Goal: Information Seeking & Learning: Learn about a topic

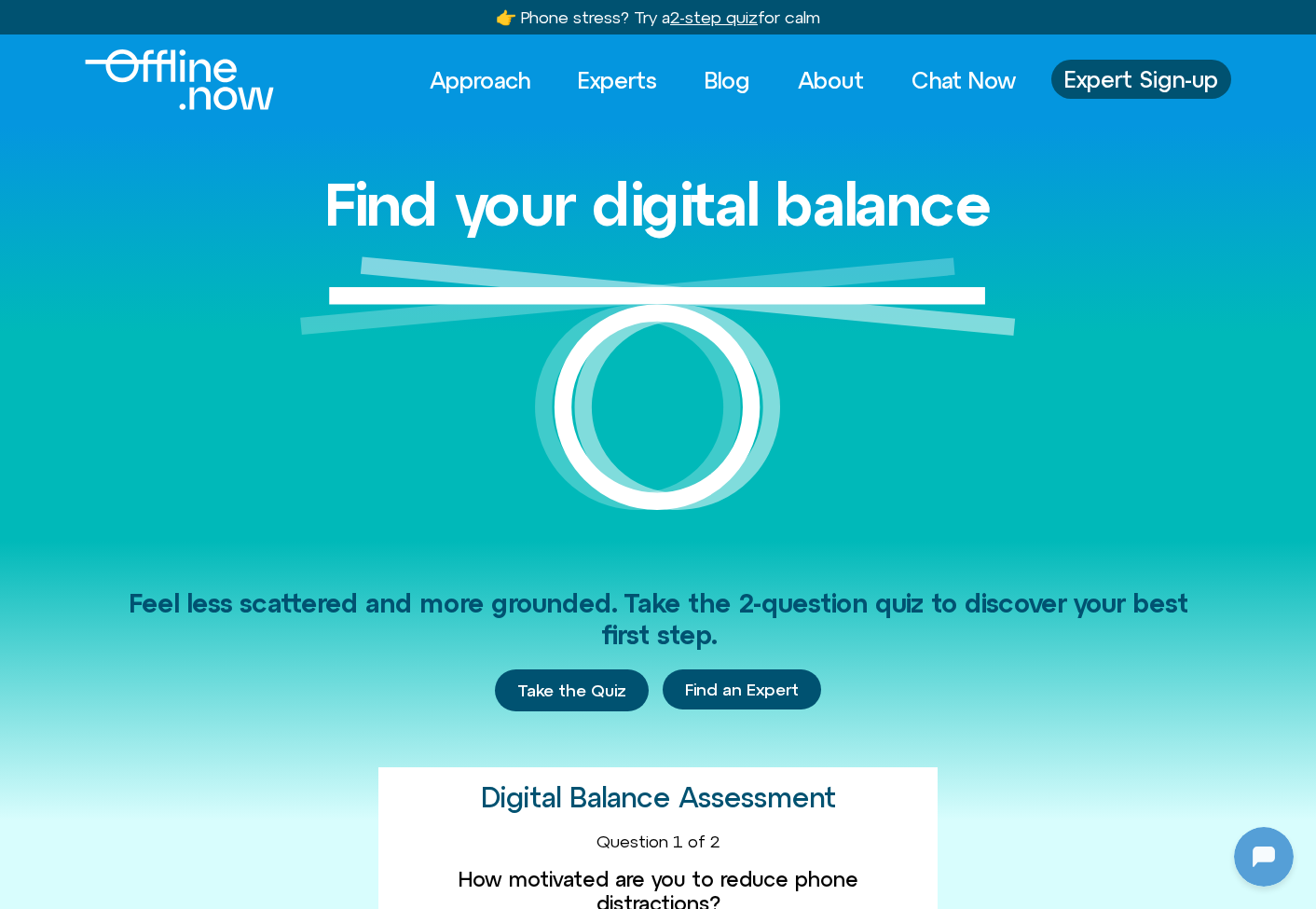
click at [1044, 372] on div "Find your digital balance" at bounding box center [658, 331] width 1062 height 414
click at [1112, 333] on div "Find your digital balance" at bounding box center [658, 331] width 1062 height 414
click at [831, 602] on span "Feel less scattered and more grounded. Take the 2-question quiz to discover you…" at bounding box center [658, 619] width 1059 height 62
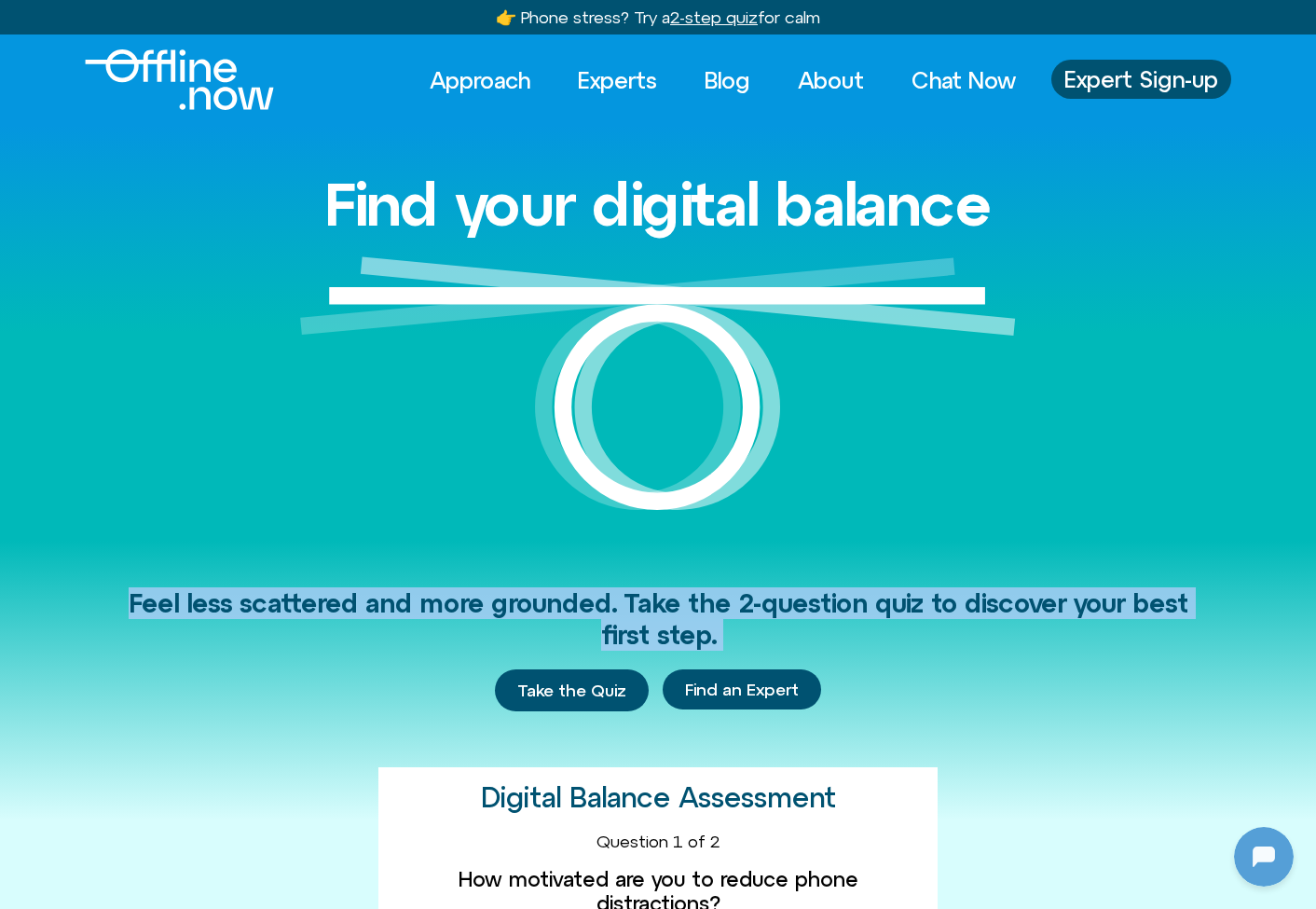
click at [831, 602] on span "Feel less scattered and more grounded. Take the 2-question quiz to discover you…" at bounding box center [658, 619] width 1059 height 62
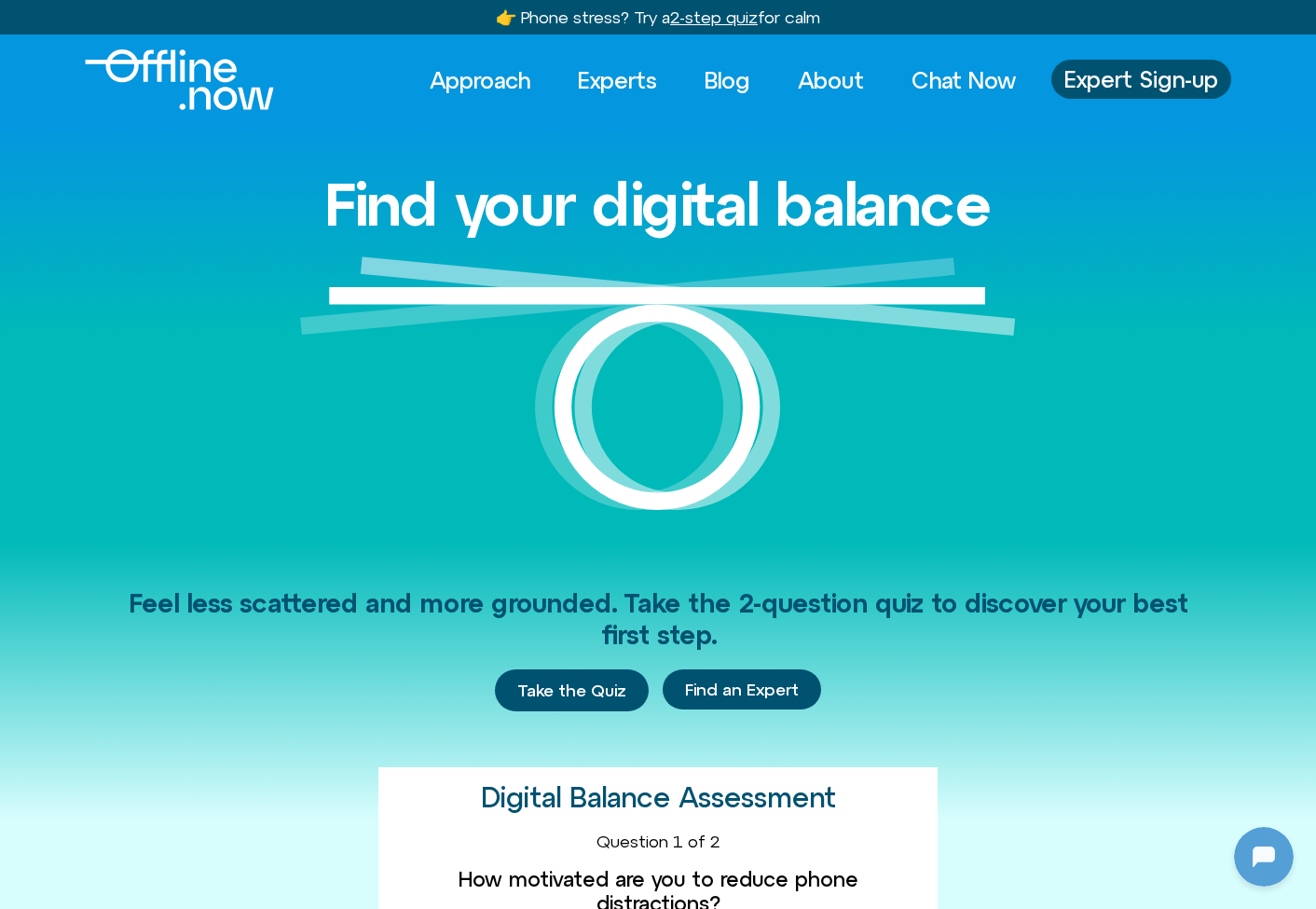
click at [800, 616] on span "Feel less scattered and more grounded. Take the 2-question quiz to discover you…" at bounding box center [658, 619] width 1059 height 62
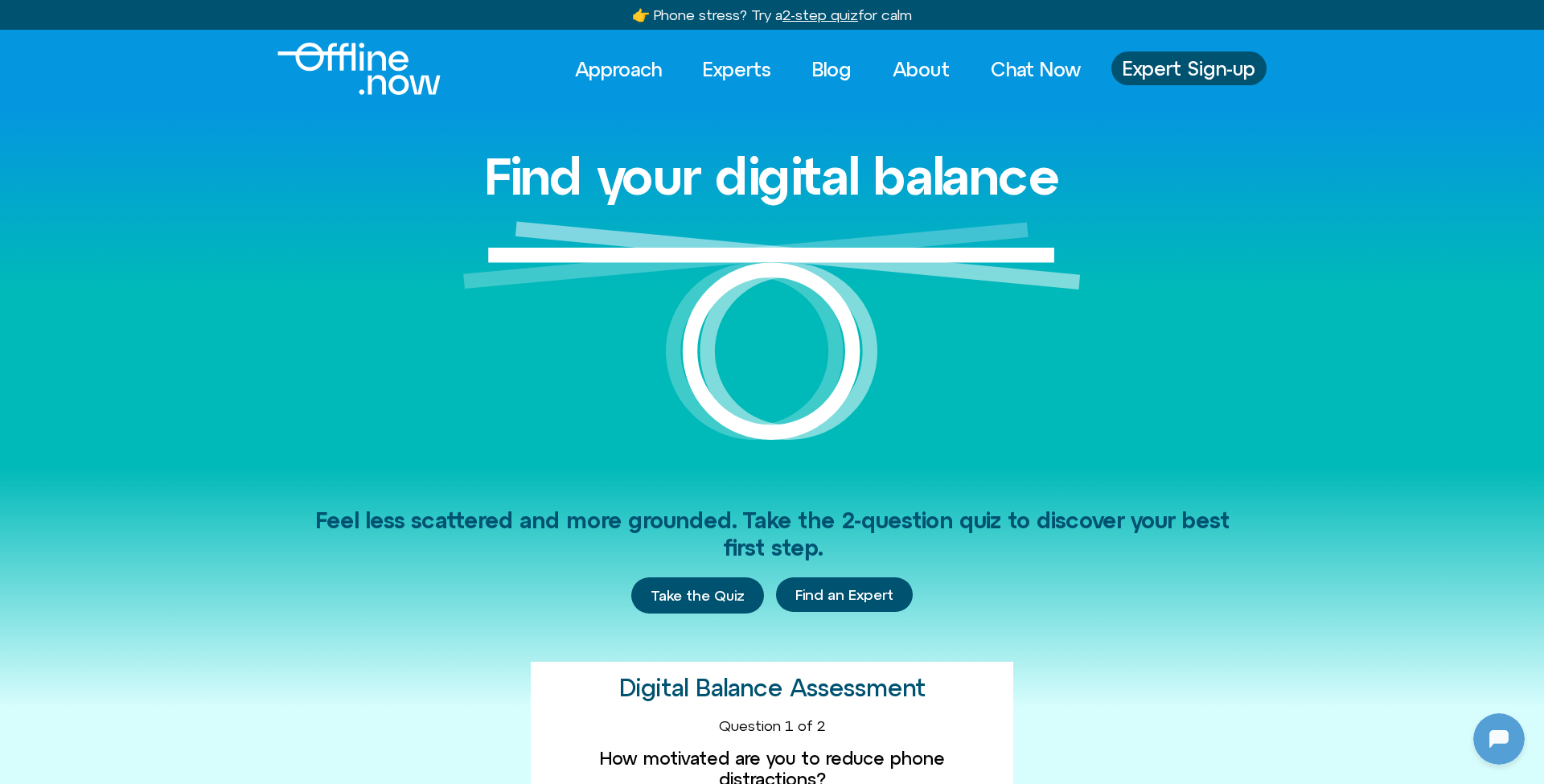
click at [834, 116] on div "Find your digital balance" at bounding box center [772, 286] width 917 height 357
click at [735, 292] on img at bounding box center [772, 343] width 617 height 245
click at [709, 65] on link "Experts" at bounding box center [737, 69] width 97 height 35
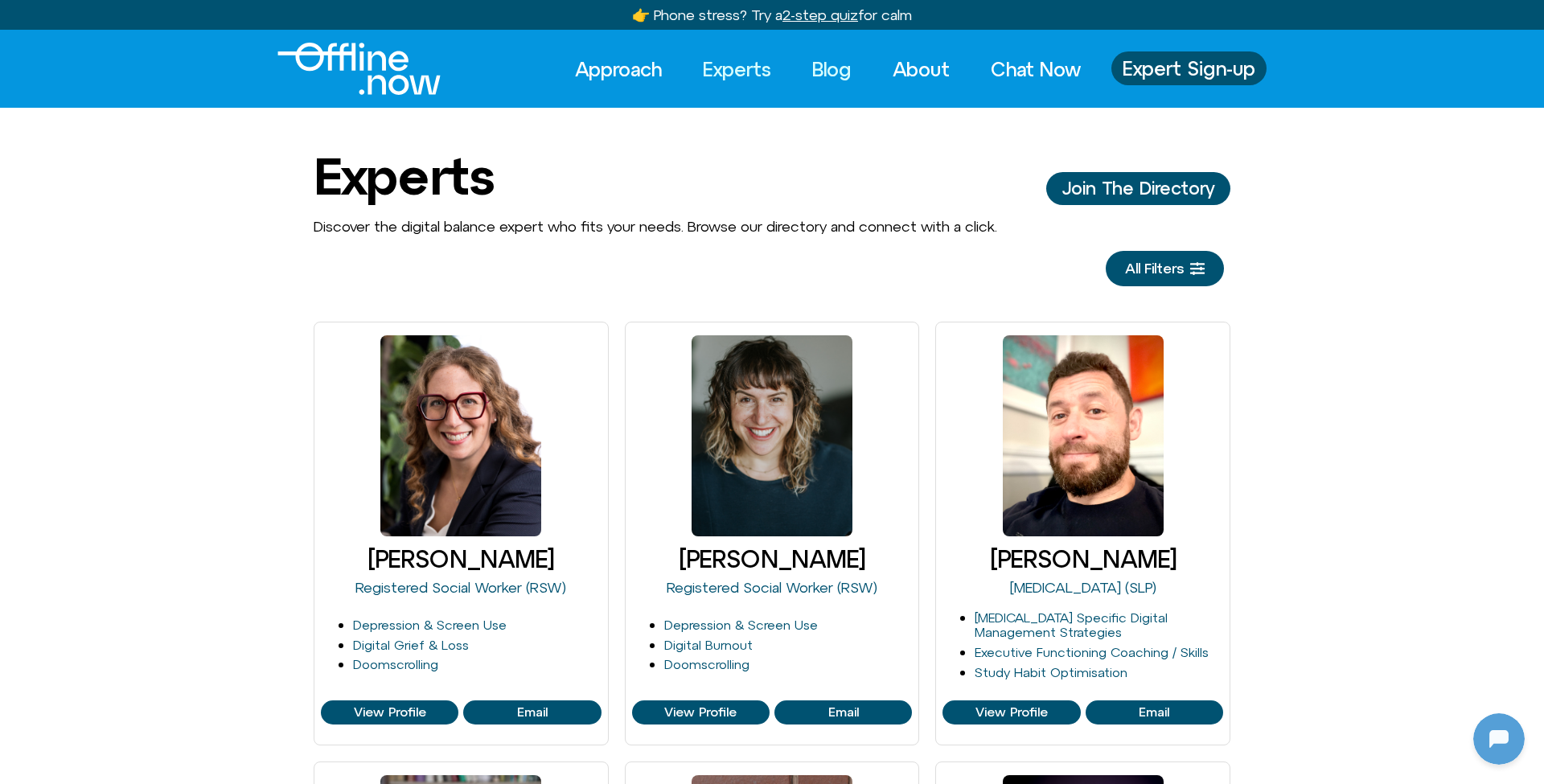
click at [827, 66] on link "Blog" at bounding box center [832, 69] width 68 height 35
